Goal: Complete application form

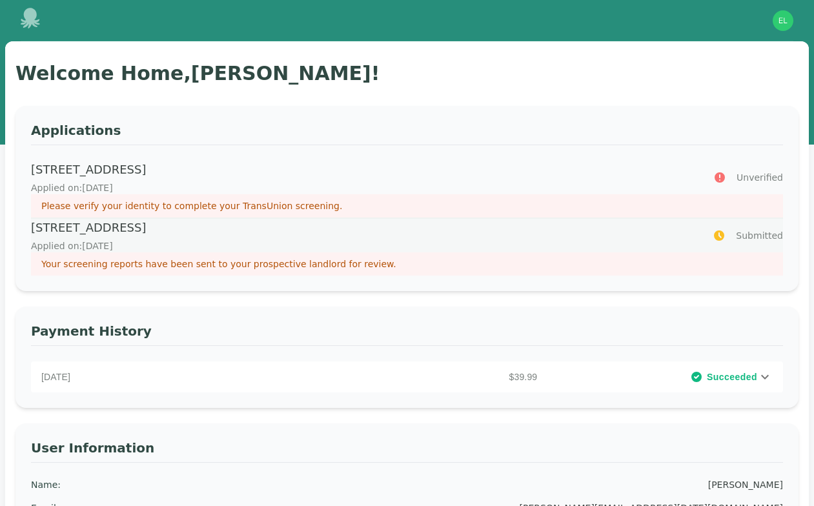
click at [286, 239] on p "Applied on: September 9, 2025" at bounding box center [364, 245] width 666 height 13
click at [280, 183] on p "Applied on: September 9, 2025" at bounding box center [364, 187] width 667 height 13
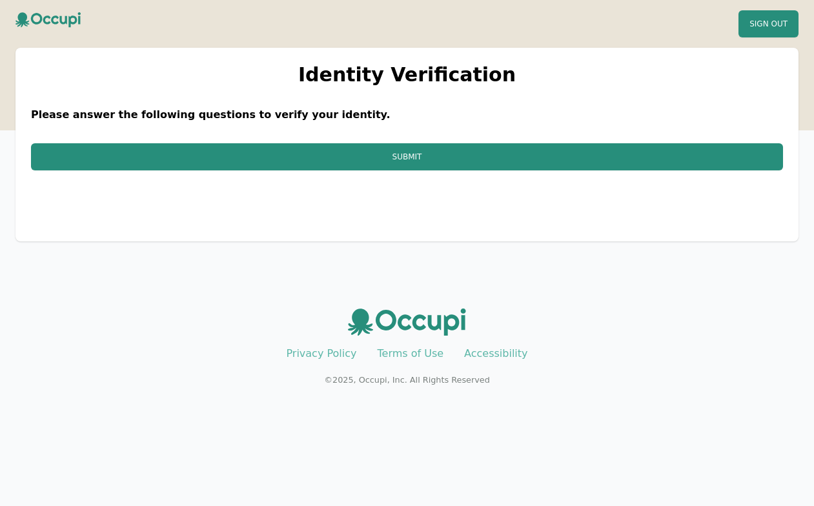
click at [241, 34] on header "Sign Out" at bounding box center [406, 28] width 783 height 37
click at [772, 23] on button "Sign Out" at bounding box center [768, 23] width 60 height 27
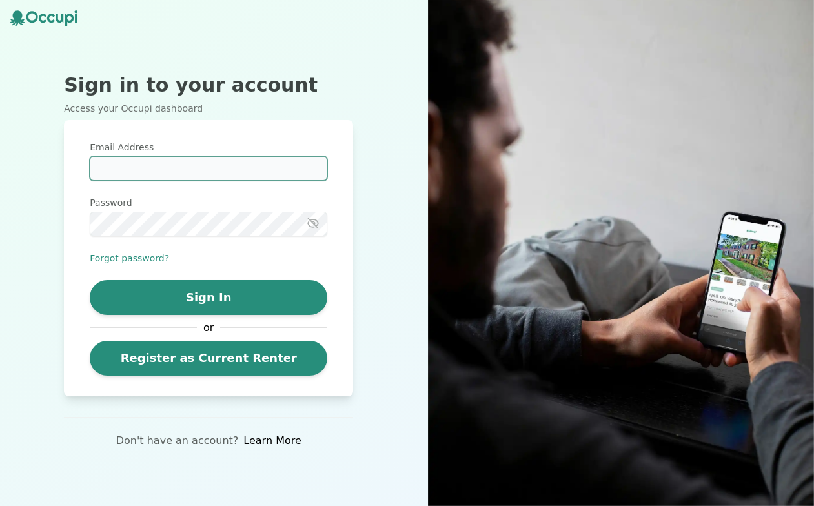
click at [150, 168] on input "Email Address" at bounding box center [208, 168] width 237 height 25
type input "**********"
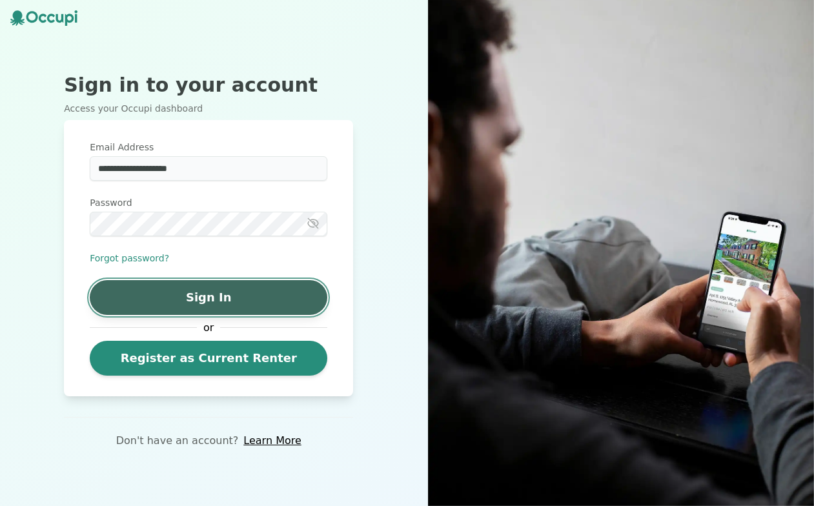
click at [148, 308] on button "Sign In" at bounding box center [208, 297] width 237 height 35
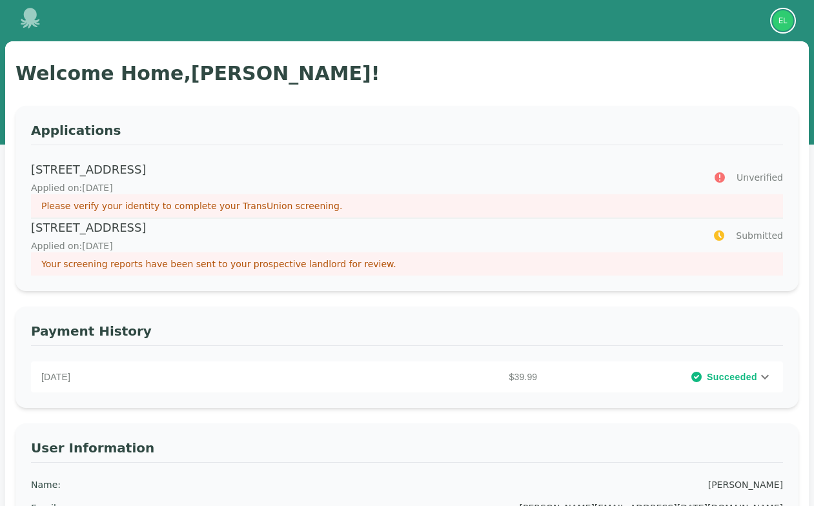
click at [781, 19] on img "button" at bounding box center [782, 20] width 21 height 21
click at [705, 50] on button "Your Profile" at bounding box center [731, 47] width 124 height 23
